Goal: Task Accomplishment & Management: Manage account settings

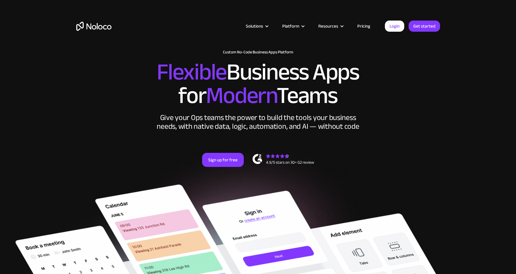
click at [390, 23] on link "Login" at bounding box center [394, 26] width 19 height 11
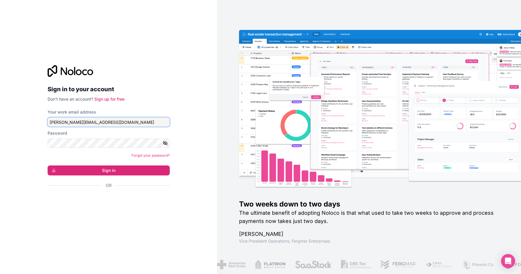
click at [108, 124] on input "[PERSON_NAME][EMAIL_ADDRESS][DOMAIN_NAME]" at bounding box center [109, 121] width 122 height 9
type input "[PERSON_NAME][EMAIL_ADDRESS][PERSON_NAME][DOMAIN_NAME]"
click at [105, 168] on button "Sign in" at bounding box center [109, 171] width 122 height 10
